Goal: Transaction & Acquisition: Purchase product/service

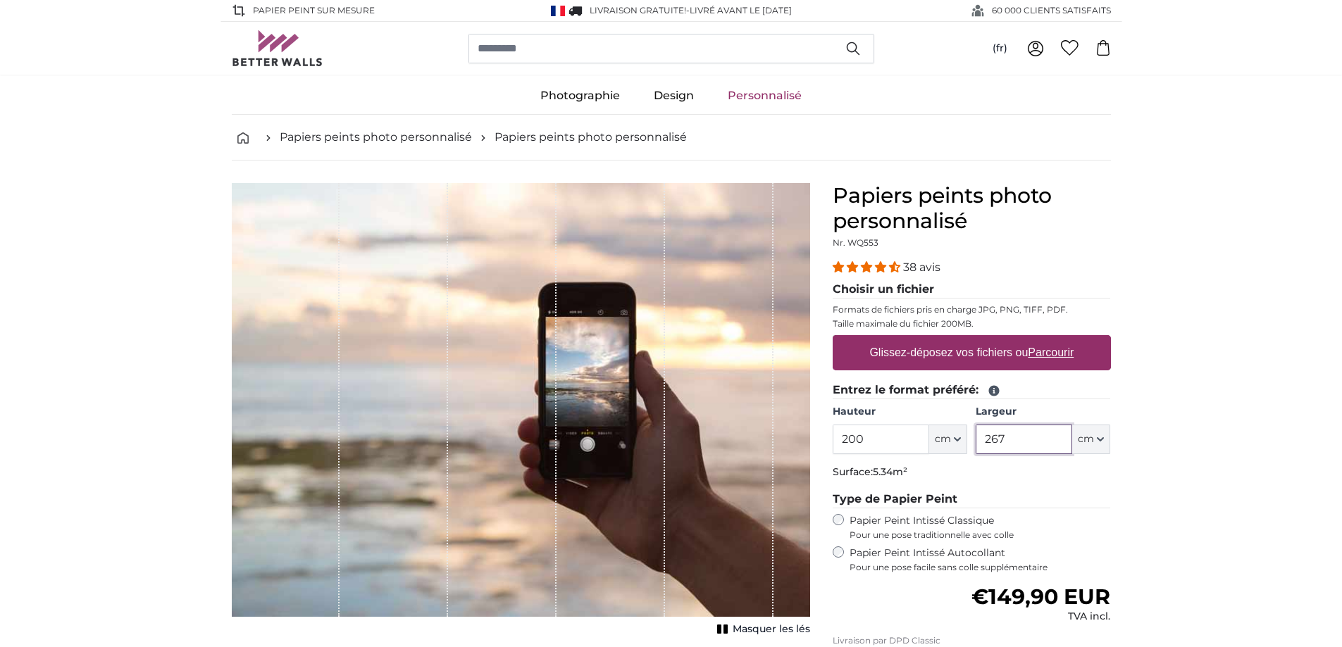
click at [1046, 448] on input "267" at bounding box center [1024, 440] width 97 height 30
type input "2"
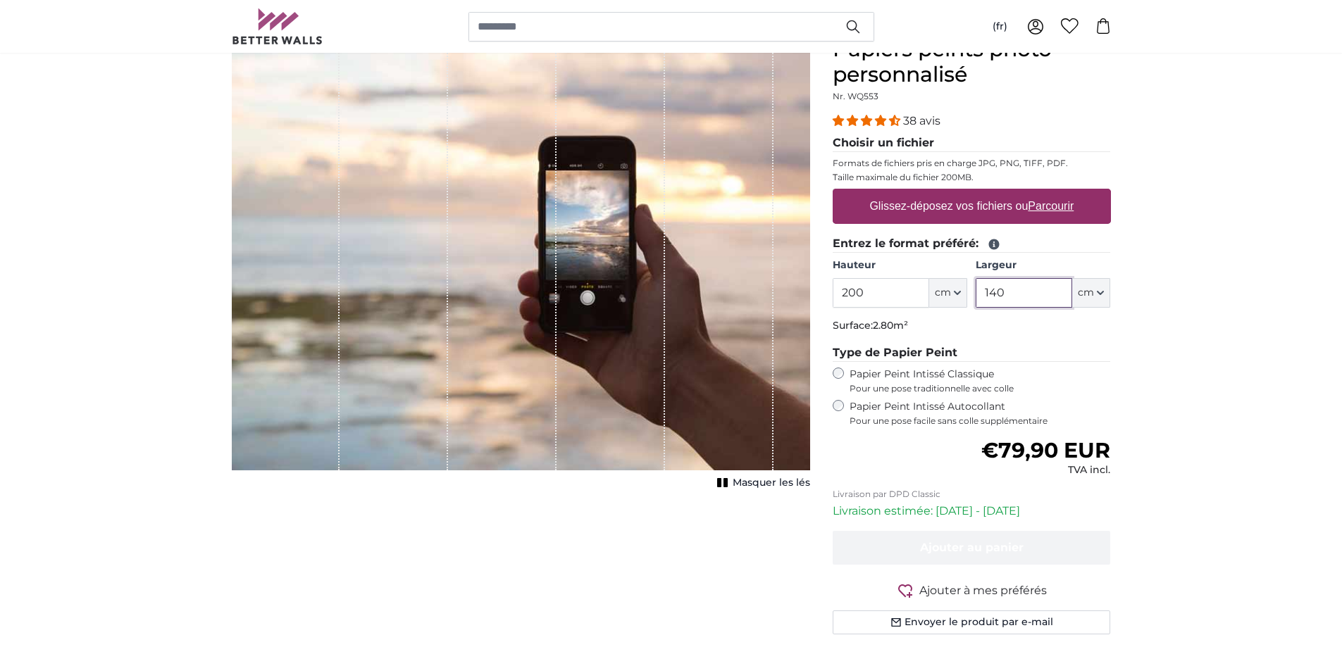
scroll to position [105, 0]
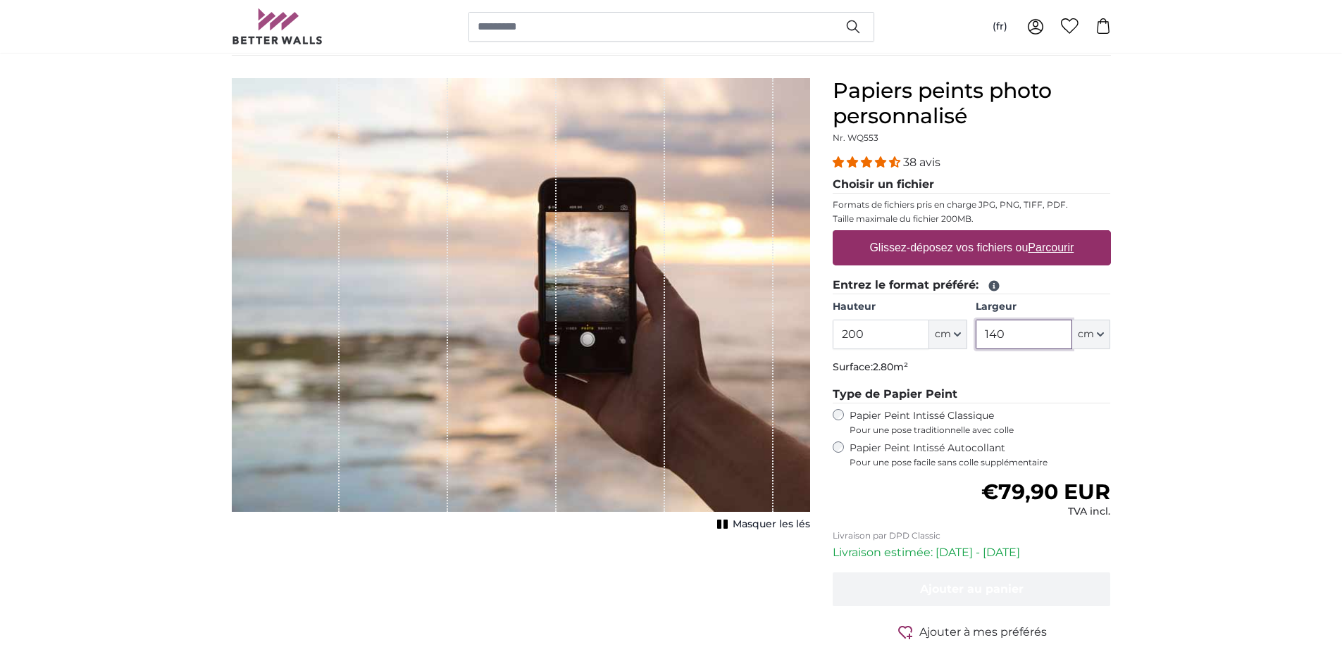
type input "140"
click at [1012, 248] on label "Glissez-déposez vos fichiers ou Parcourir" at bounding box center [972, 248] width 216 height 28
click at [1012, 235] on input "Glissez-déposez vos fichiers ou Parcourir" at bounding box center [972, 232] width 278 height 4
type input "**********"
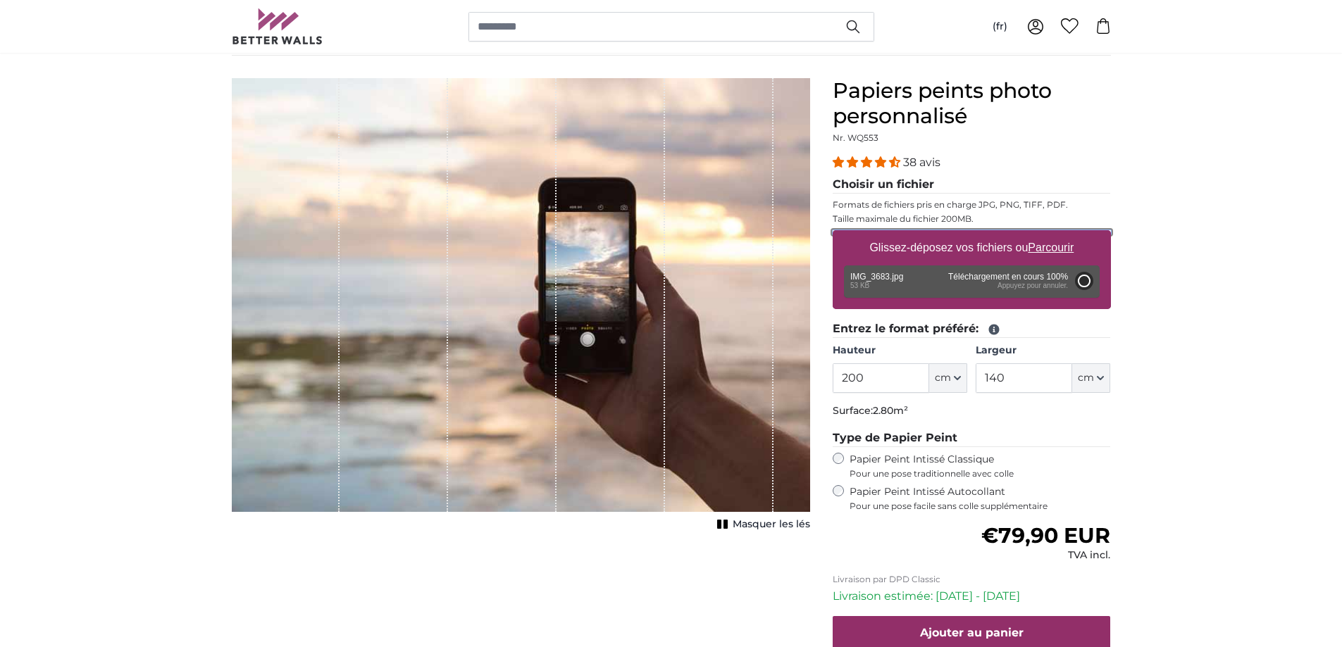
type input "124.2"
type input "82"
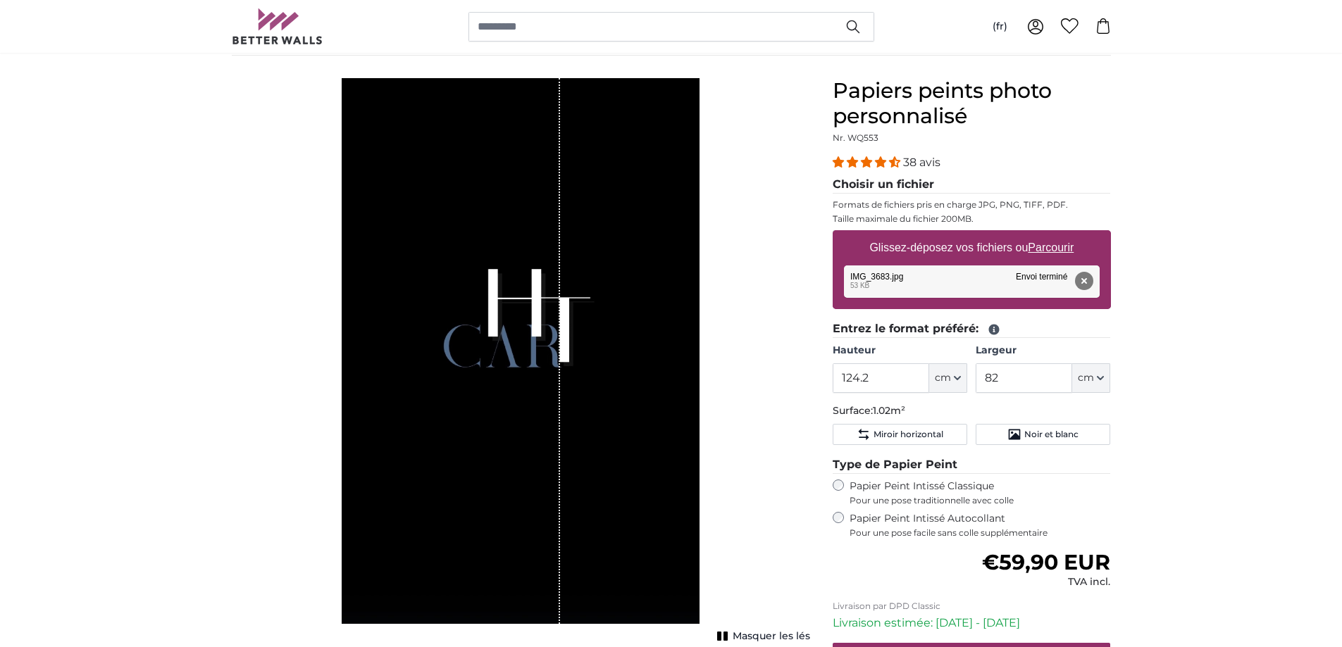
drag, startPoint x: 702, startPoint y: 274, endPoint x: 647, endPoint y: 285, distance: 56.1
click at [647, 285] on div "1 of 1" at bounding box center [521, 351] width 358 height 546
drag, startPoint x: 521, startPoint y: 332, endPoint x: 599, endPoint y: 333, distance: 78.2
click at [599, 333] on div "1 of 1" at bounding box center [521, 351] width 358 height 546
drag, startPoint x: 564, startPoint y: 328, endPoint x: 631, endPoint y: 329, distance: 66.9
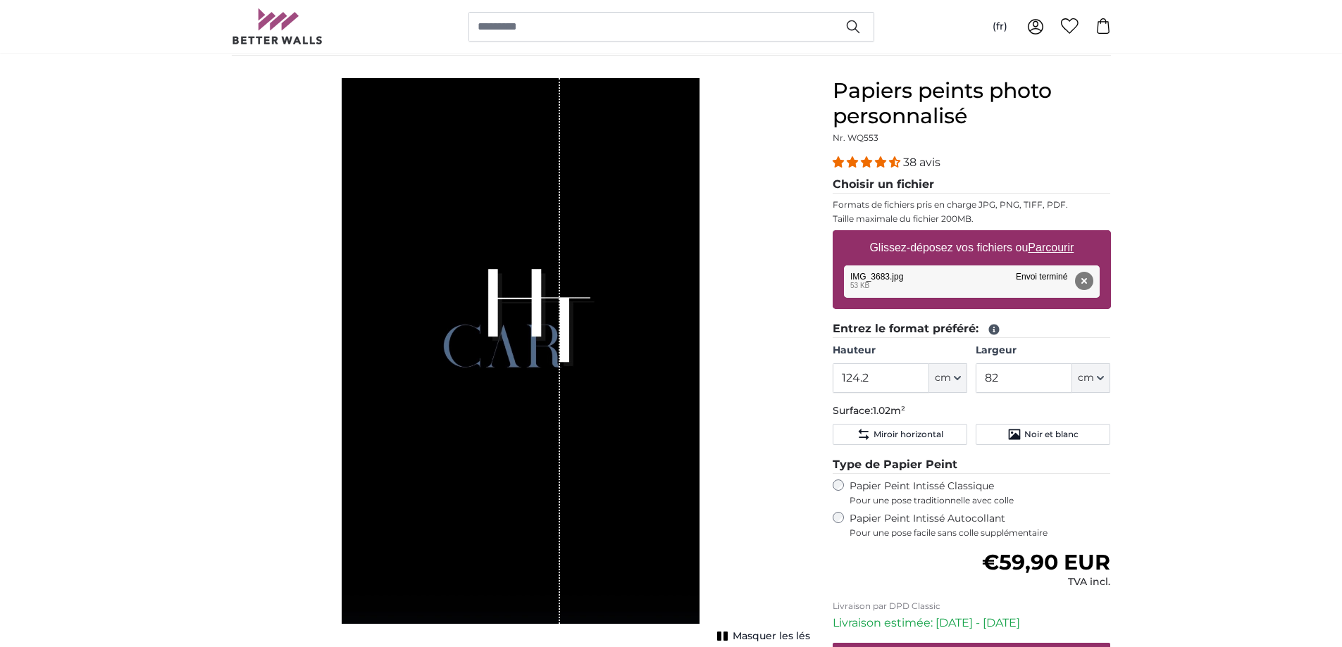
click at [630, 330] on div "1 of 1" at bounding box center [521, 351] width 358 height 546
click at [1013, 435] on icon "Noir et blanc" at bounding box center [1014, 435] width 14 height 14
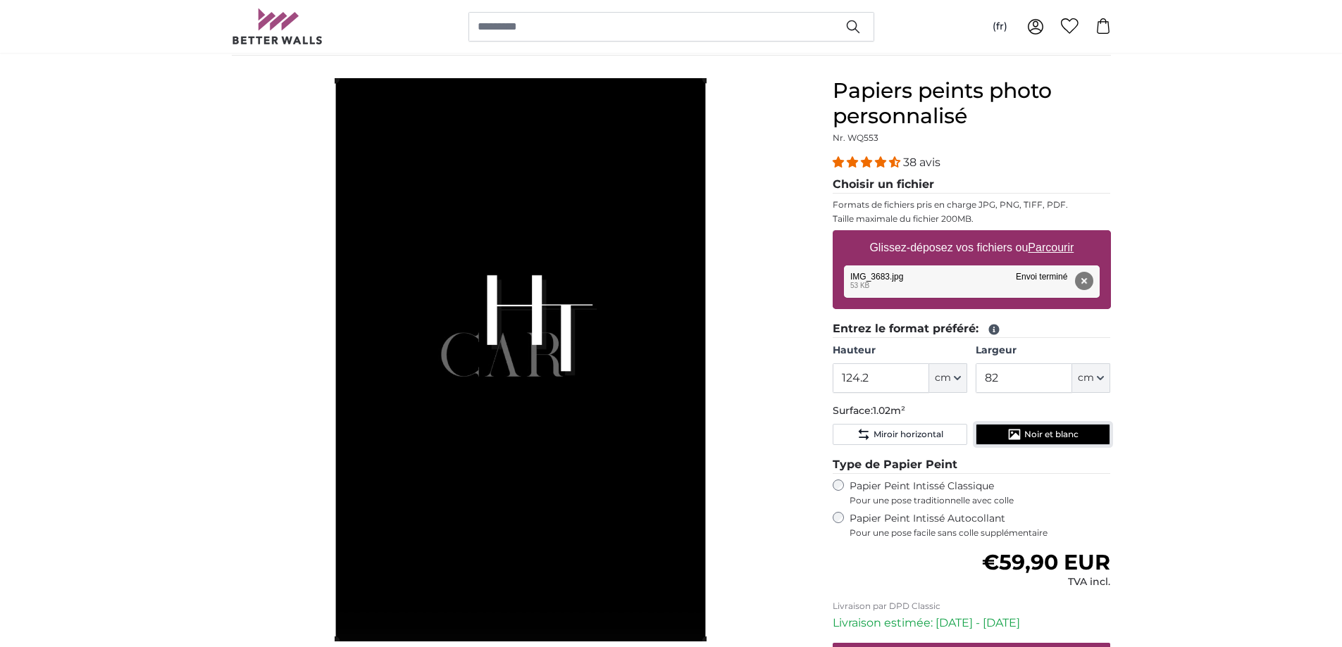
click at [1013, 435] on icon "Noir et blanc" at bounding box center [1014, 435] width 14 height 14
click at [932, 440] on span "Miroir horizontal" at bounding box center [908, 434] width 70 height 11
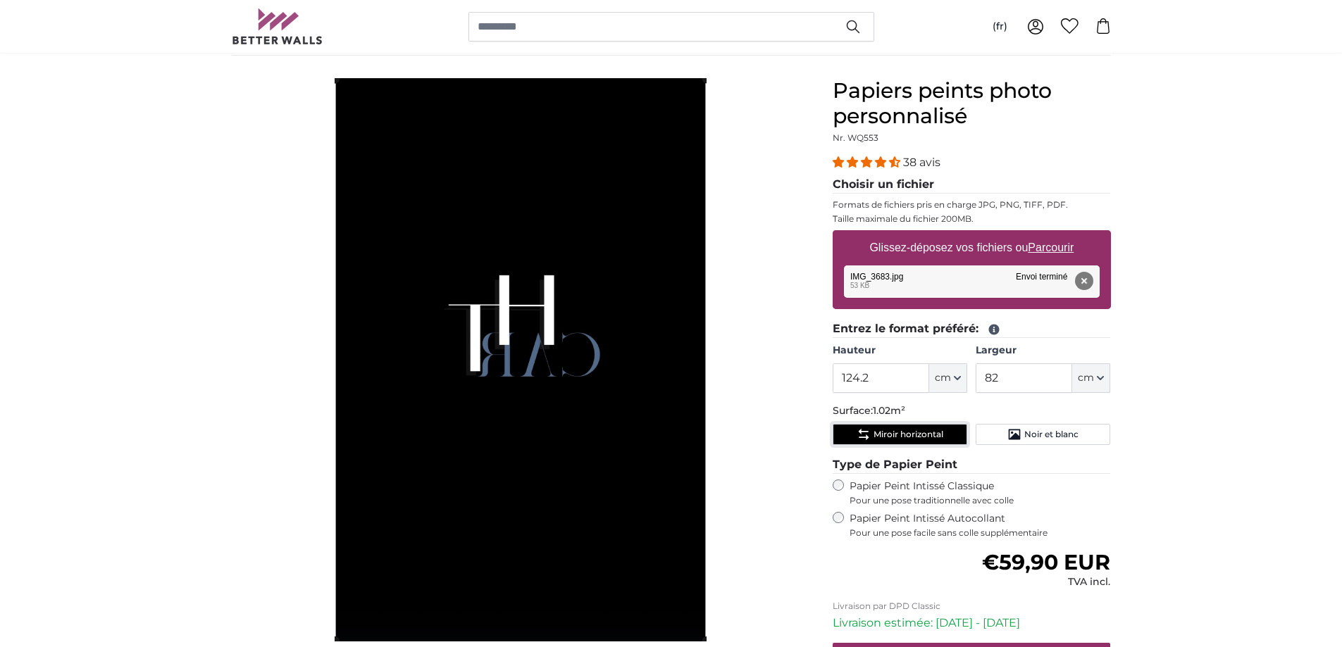
click at [932, 440] on span "Miroir horizontal" at bounding box center [908, 434] width 70 height 11
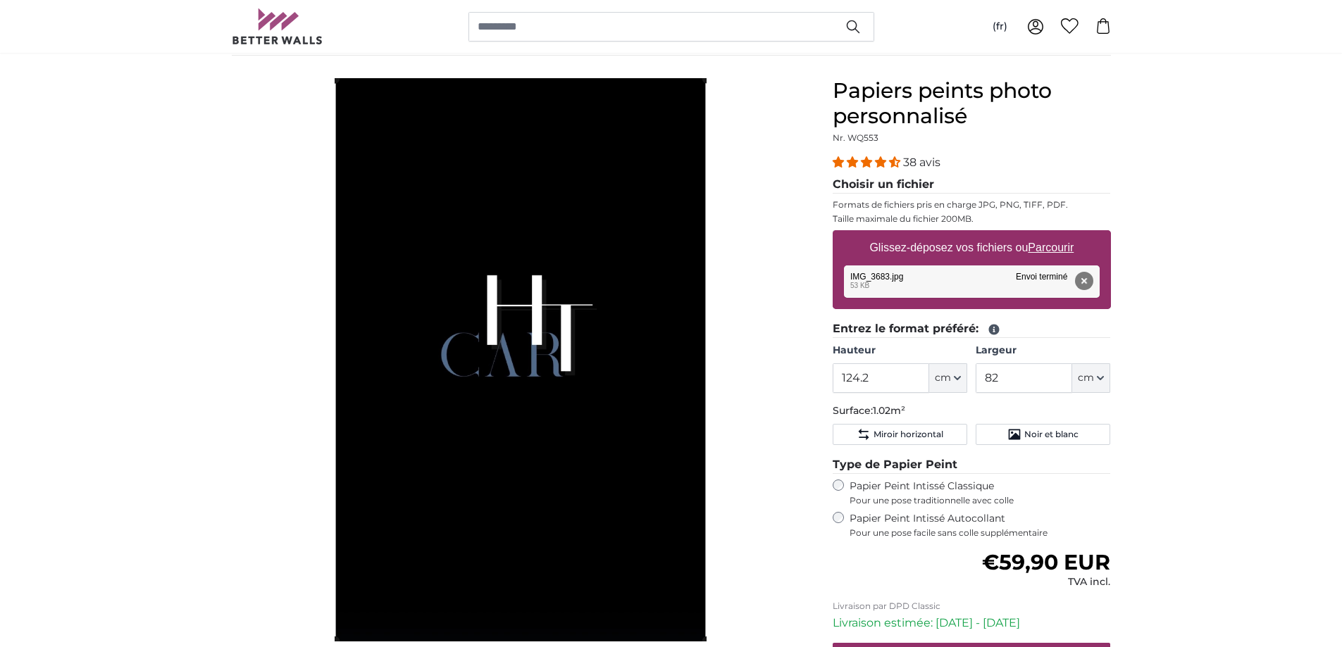
click at [1062, 273] on div "Supprimer Réessayer Supprimer Télécharger Annuler Réessayer Supprimer IMG_3683.…" at bounding box center [972, 282] width 256 height 32
click at [1085, 288] on button "Supprimer" at bounding box center [1083, 281] width 18 height 18
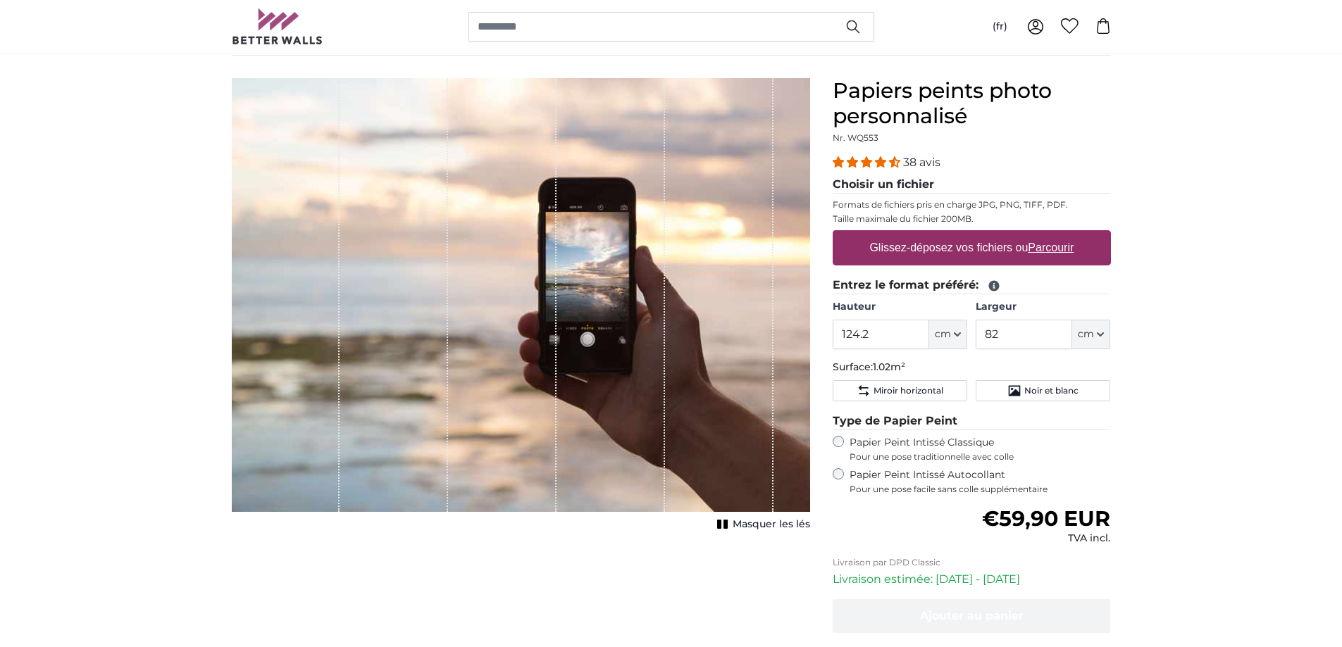
click at [1001, 250] on label "Glissez-déposez vos fichiers ou Parcourir" at bounding box center [972, 248] width 216 height 28
click at [1001, 235] on input "Glissez-déposez vos fichiers ou Parcourir" at bounding box center [972, 232] width 278 height 4
click at [990, 247] on label "Glissez-déposez vos fichiers ou Parcourir" at bounding box center [972, 248] width 216 height 28
click at [990, 235] on input "Glissez-déposez vos fichiers ou Parcourir" at bounding box center [972, 232] width 278 height 4
type input "**********"
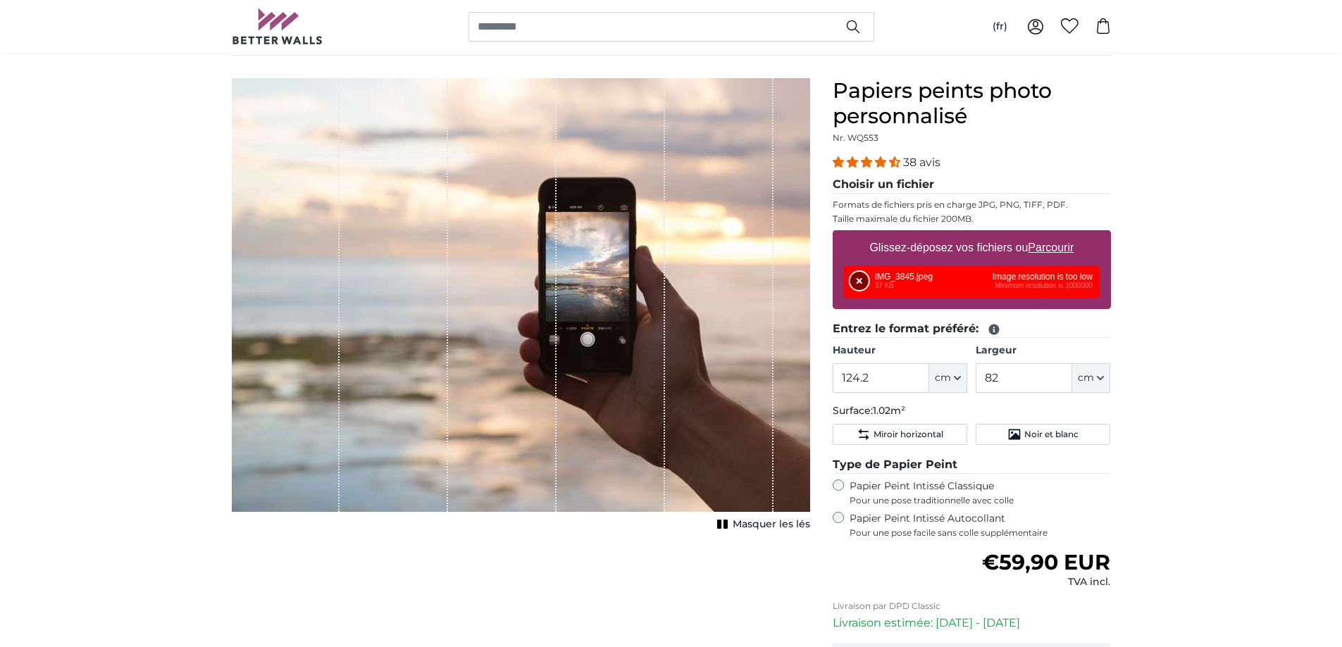
click at [858, 280] on button "Supprimer" at bounding box center [859, 281] width 18 height 18
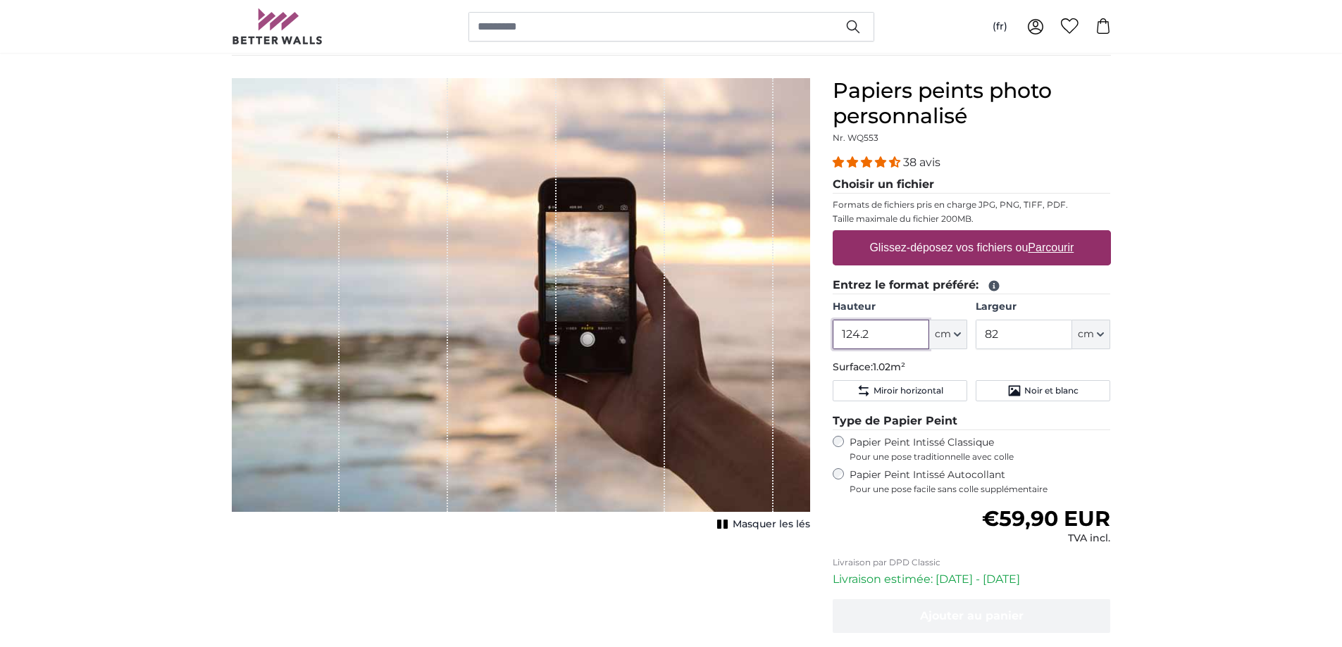
click at [878, 328] on input "124.2" at bounding box center [881, 335] width 97 height 30
click at [885, 334] on input "124.2" at bounding box center [881, 335] width 97 height 30
type input "1"
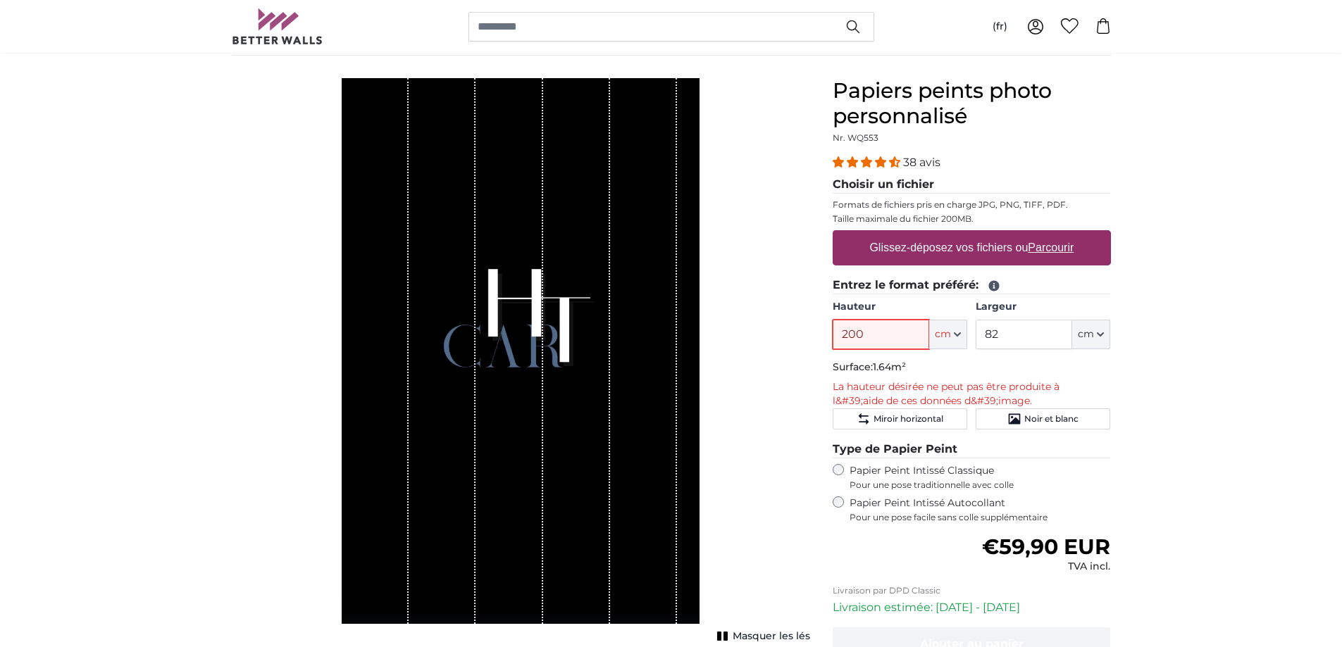
type input "200"
click at [994, 347] on input "82" at bounding box center [1024, 335] width 97 height 30
click at [1017, 344] on input "82" at bounding box center [1024, 335] width 97 height 30
type input "8"
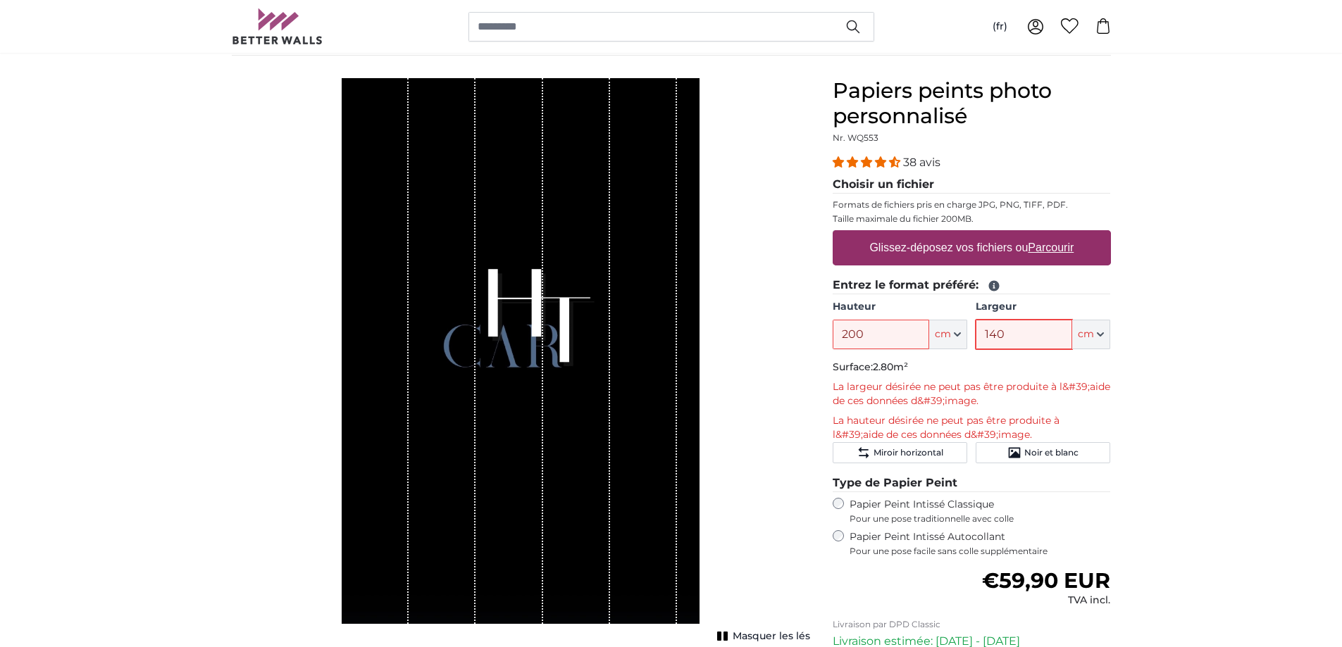
type input "140"
click at [927, 461] on button "Miroir horizontal" at bounding box center [900, 452] width 135 height 21
click at [912, 454] on span "Miroir horizontal" at bounding box center [908, 452] width 70 height 11
click at [1012, 452] on icon "Noir et blanc" at bounding box center [1015, 453] width 12 height 11
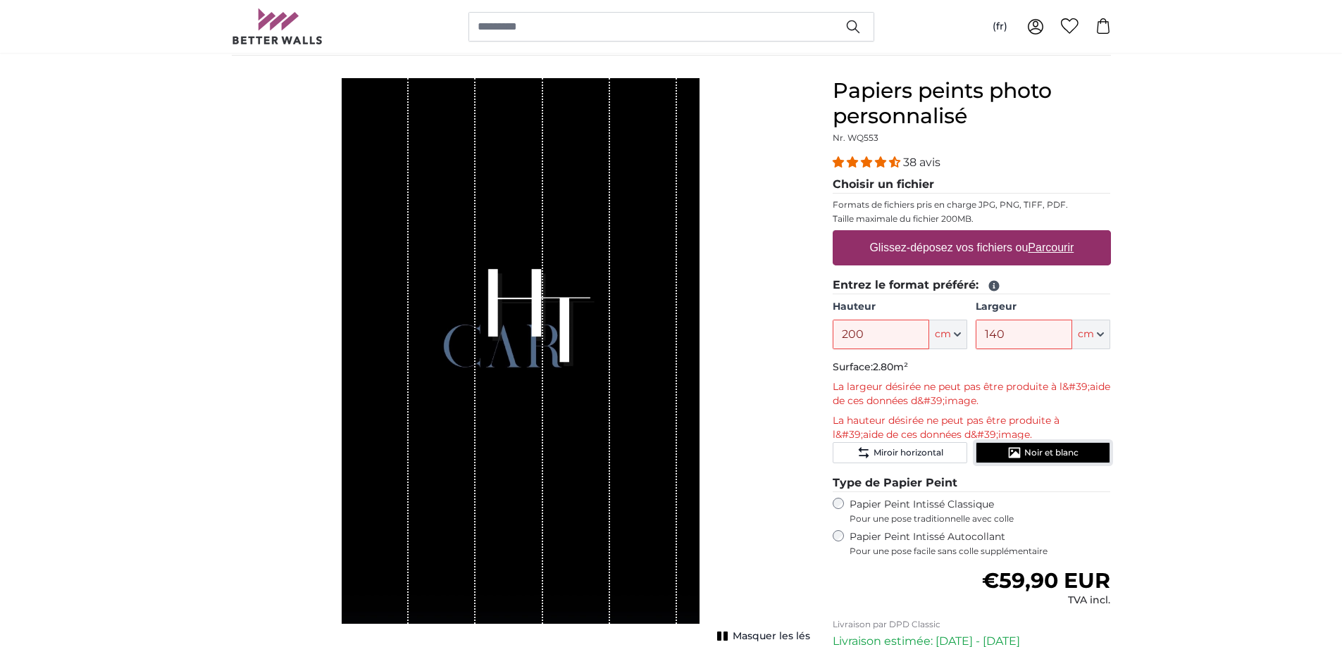
click at [1003, 455] on button "Noir et blanc" at bounding box center [1043, 452] width 135 height 21
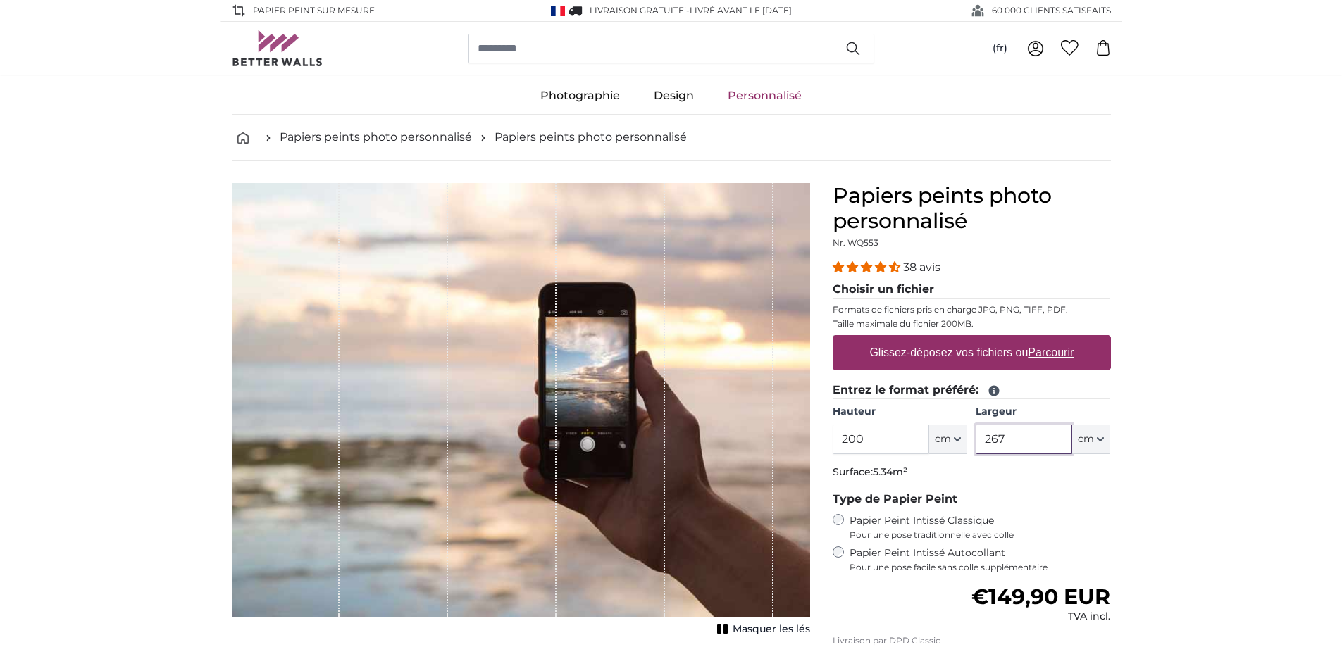
click at [1043, 441] on input "267" at bounding box center [1024, 440] width 97 height 30
type input "2"
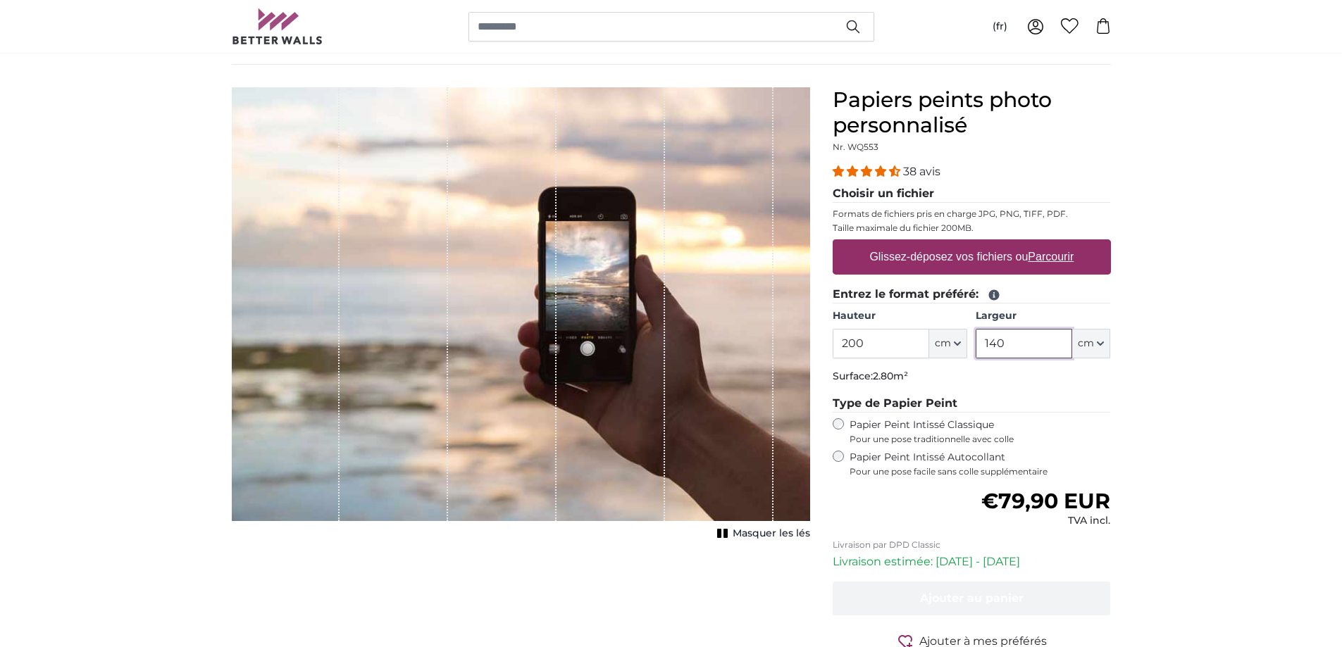
scroll to position [77, 0]
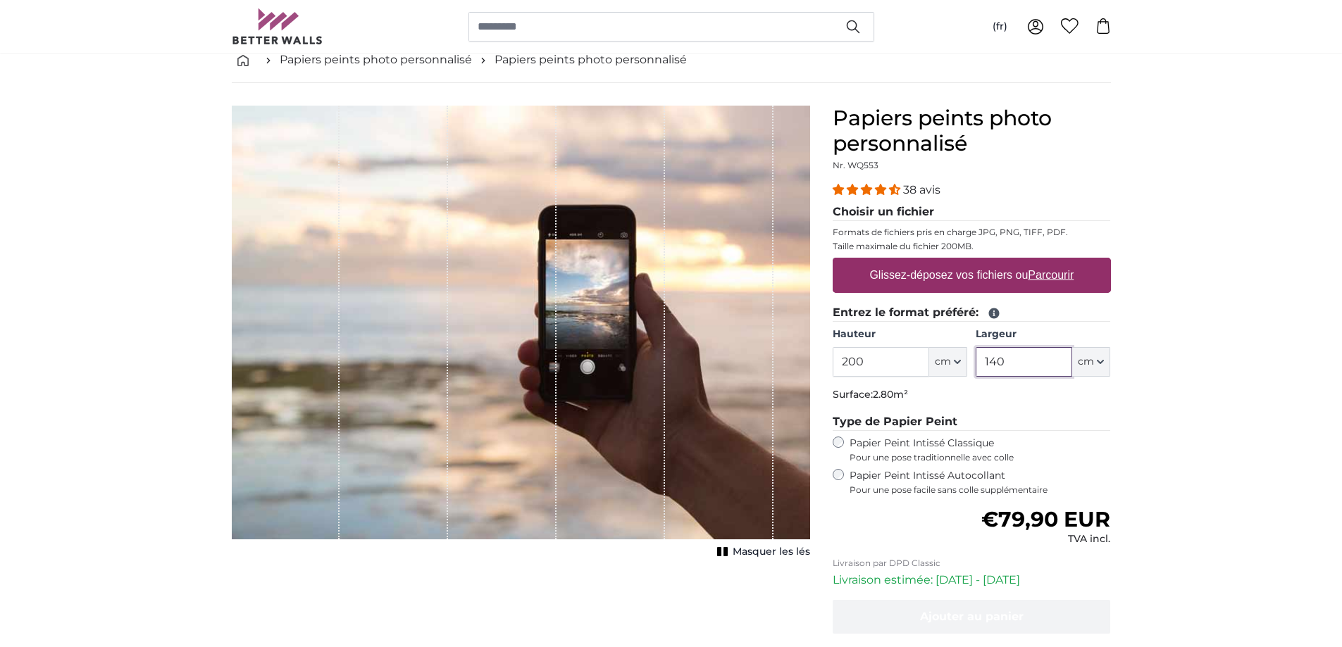
type input "140"
click at [982, 270] on label "Glissez-déposez vos fichiers ou Parcourir" at bounding box center [972, 275] width 216 height 28
click at [982, 262] on input "Glissez-déposez vos fichiers ou Parcourir" at bounding box center [972, 260] width 278 height 4
type input "**********"
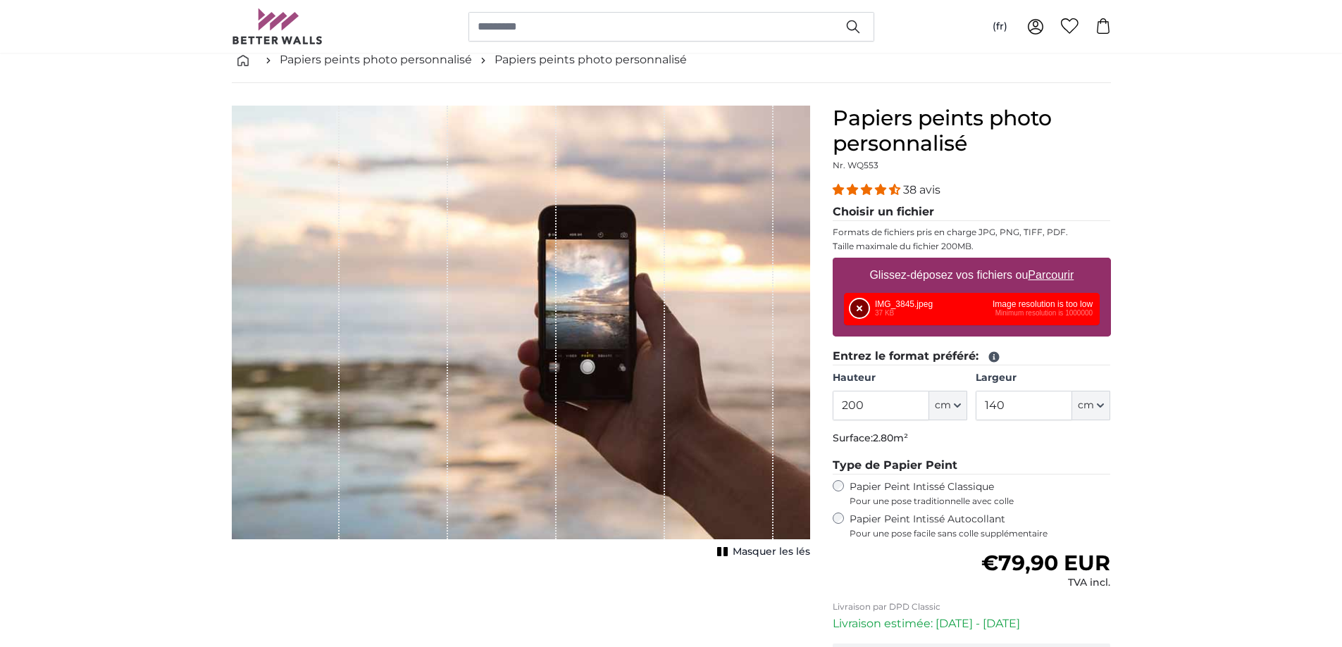
click at [867, 311] on button "Supprimer" at bounding box center [859, 308] width 18 height 18
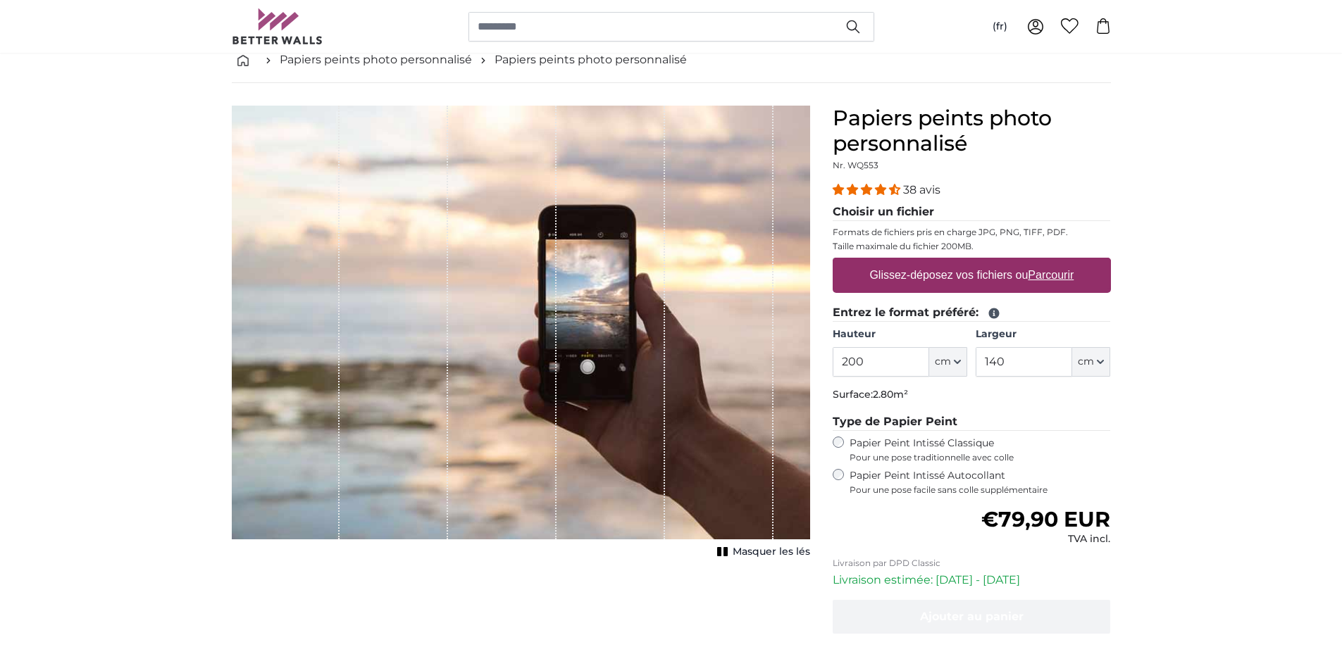
click at [949, 274] on label "Glissez-déposez vos fichiers ou Parcourir" at bounding box center [972, 275] width 216 height 28
click at [949, 262] on input "Glissez-déposez vos fichiers ou Parcourir" at bounding box center [972, 260] width 278 height 4
type input "**********"
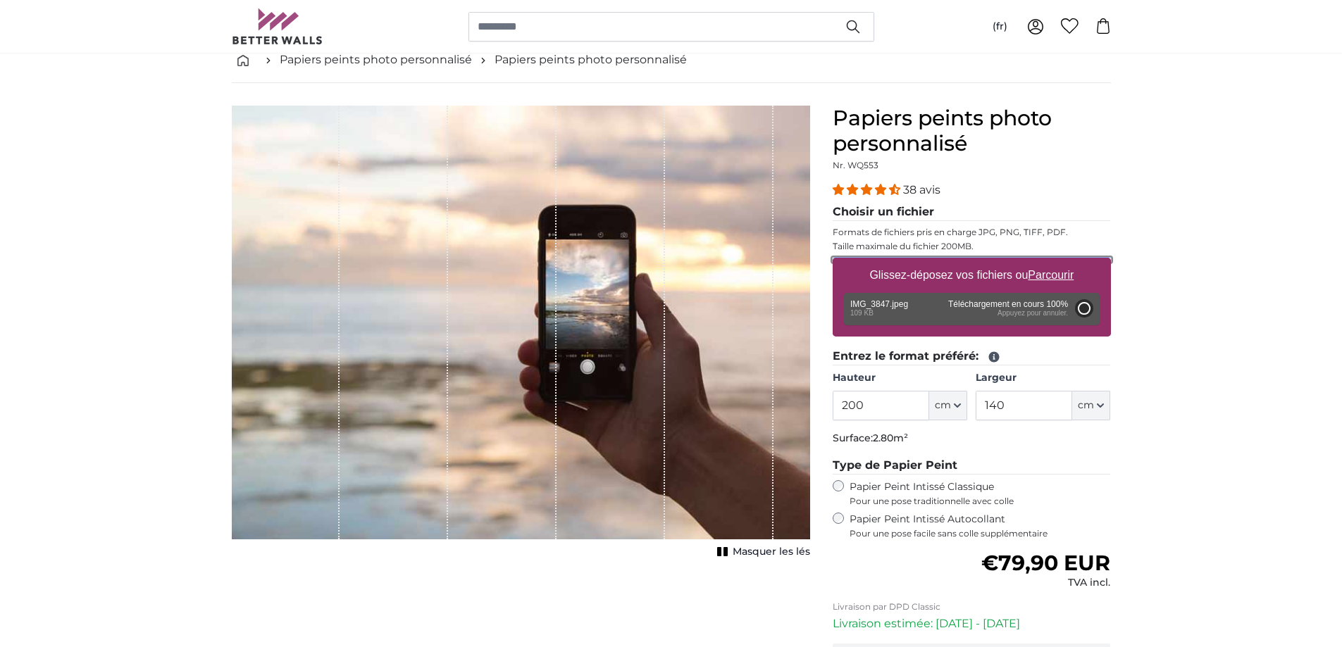
type input "82"
type input "177.9"
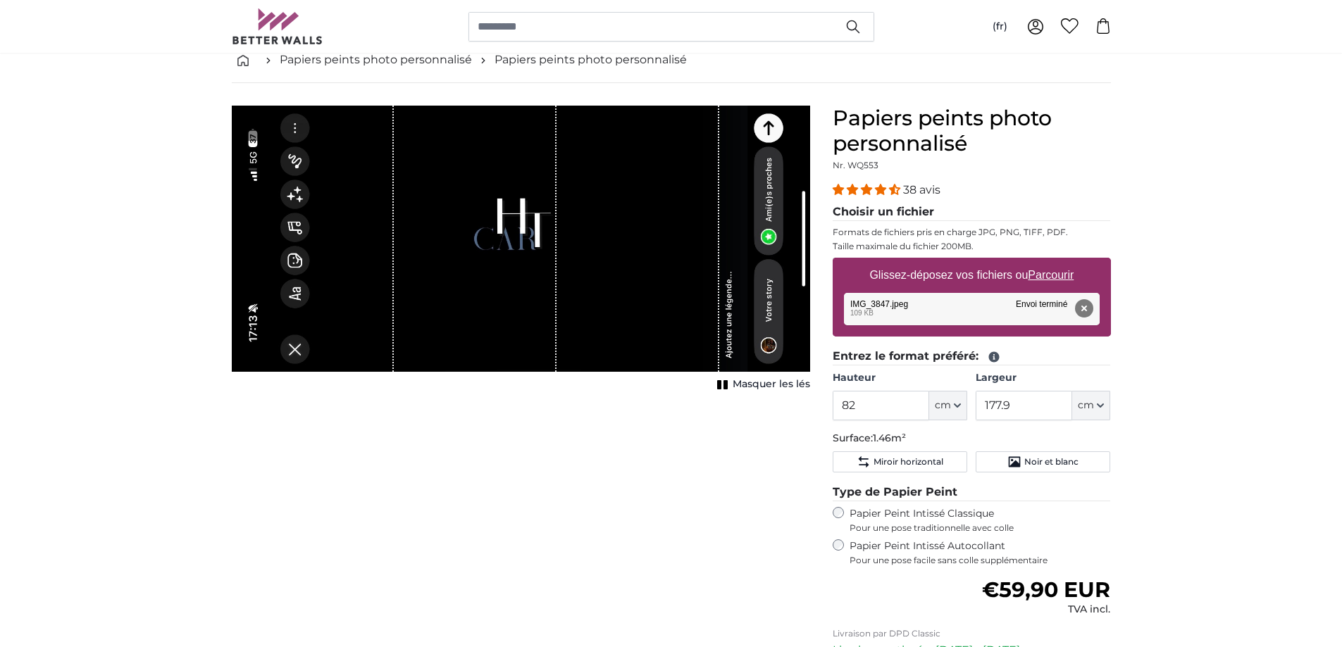
drag, startPoint x: 739, startPoint y: 292, endPoint x: 705, endPoint y: 246, distance: 57.5
click at [711, 256] on div "1 of 1" at bounding box center [521, 239] width 578 height 266
drag, startPoint x: 666, startPoint y: 288, endPoint x: 475, endPoint y: 338, distance: 198.0
click at [475, 342] on div "1 of 1" at bounding box center [521, 239] width 578 height 266
drag, startPoint x: 718, startPoint y: 229, endPoint x: 759, endPoint y: 200, distance: 50.0
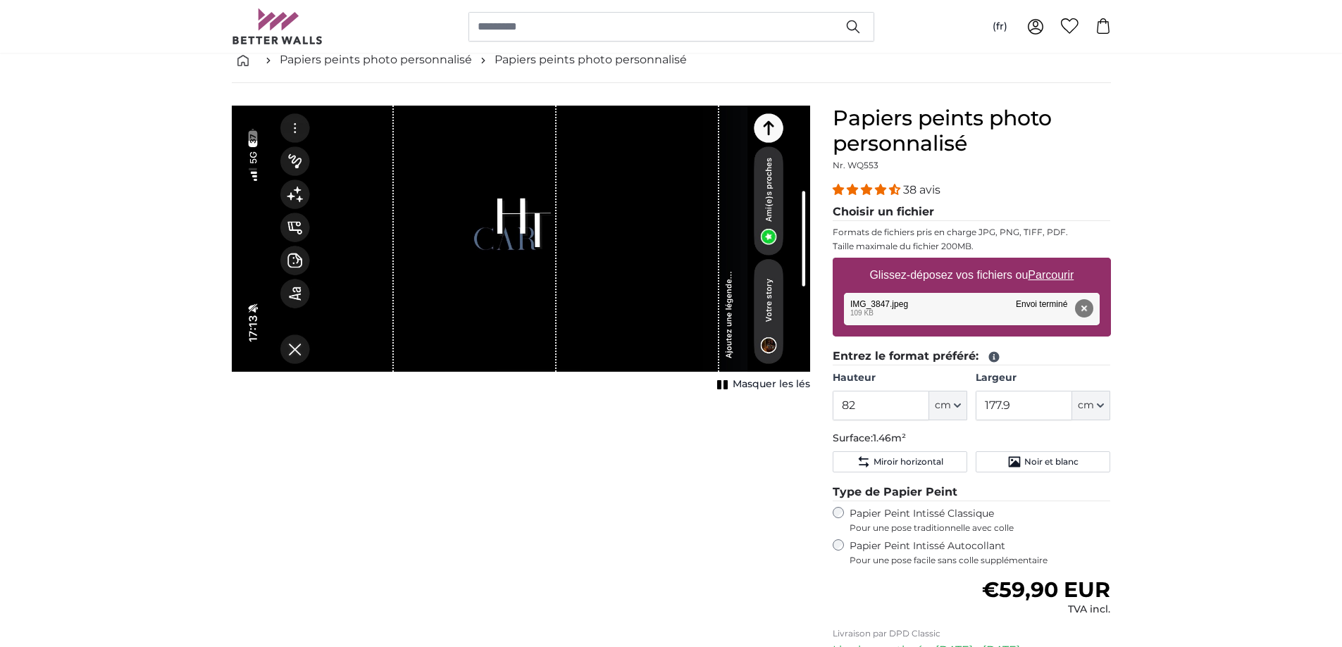
click at [745, 223] on div "1 of 1" at bounding box center [521, 239] width 578 height 266
drag, startPoint x: 554, startPoint y: 244, endPoint x: 590, endPoint y: 227, distance: 40.0
click at [590, 228] on div "1 of 1" at bounding box center [521, 239] width 578 height 266
drag, startPoint x: 785, startPoint y: 380, endPoint x: 730, endPoint y: 370, distance: 55.1
click at [777, 387] on button "Masquer les lés" at bounding box center [761, 385] width 97 height 20
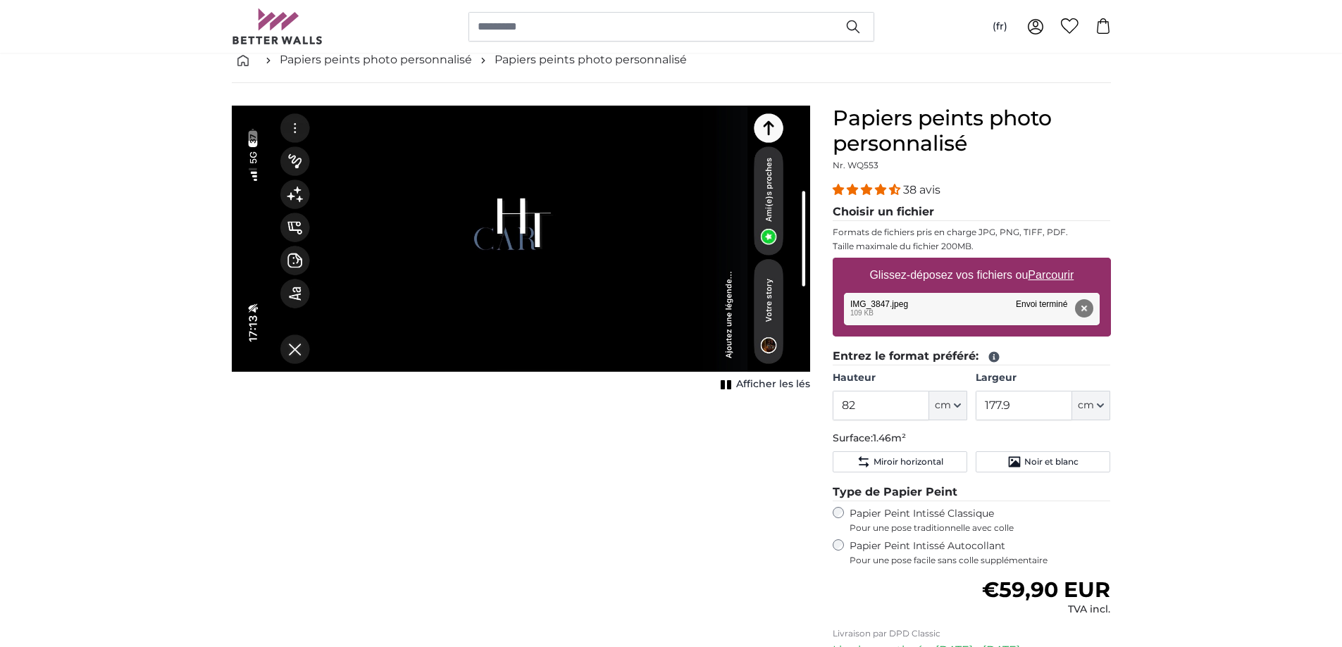
click at [585, 286] on img "1 of 1" at bounding box center [521, 239] width 578 height 266
click at [724, 385] on rect "1 of 1" at bounding box center [723, 384] width 4 height 9
click at [1064, 459] on span "Noir et blanc" at bounding box center [1051, 461] width 54 height 11
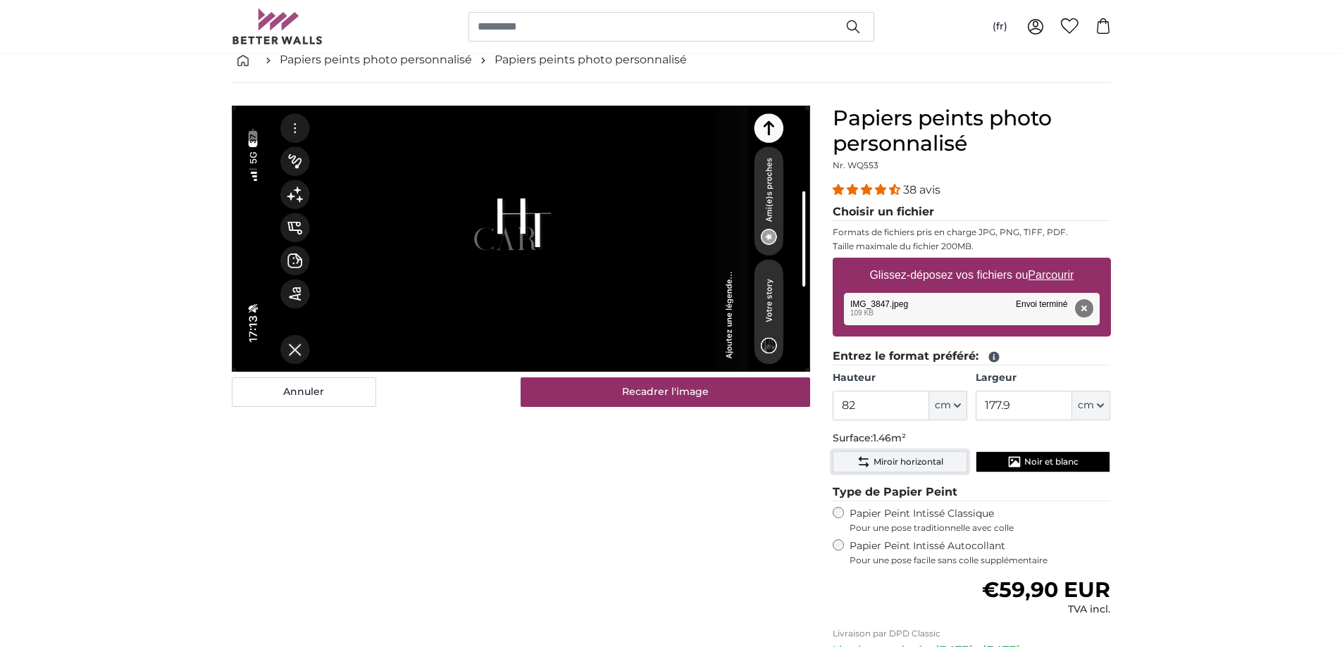
click at [891, 454] on button "Miroir horizontal" at bounding box center [900, 462] width 135 height 21
